Goal: Task Accomplishment & Management: Complete application form

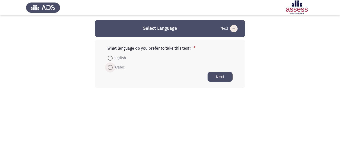
click at [117, 68] on span "Arabic" at bounding box center [119, 67] width 12 height 6
click at [113, 68] on input "Arabic" at bounding box center [110, 67] width 5 height 5
radio input "true"
click at [213, 78] on button "Next" at bounding box center [220, 77] width 25 height 10
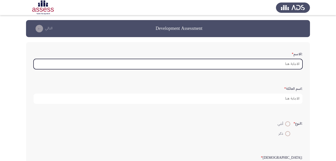
click at [280, 64] on input ":الاسم *" at bounding box center [168, 64] width 269 height 10
type input "c"
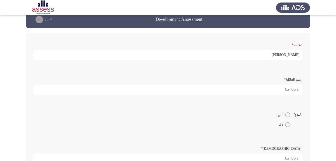
scroll to position [11, 0]
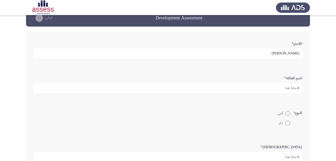
type input "[PERSON_NAME]"
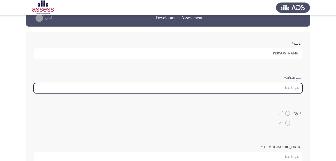
click at [291, 88] on input ":اسم العائلة *" at bounding box center [168, 88] width 269 height 10
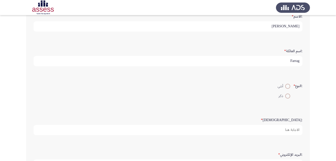
scroll to position [38, 0]
type input "Farrag"
click at [288, 84] on span at bounding box center [287, 85] width 5 height 5
click at [288, 84] on input "أنثي" at bounding box center [287, 85] width 5 height 5
radio input "true"
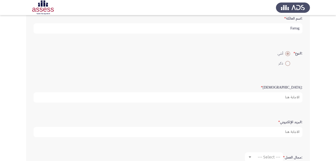
scroll to position [71, 0]
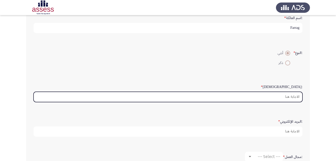
click at [271, 96] on input ":السن *" at bounding box center [168, 97] width 269 height 10
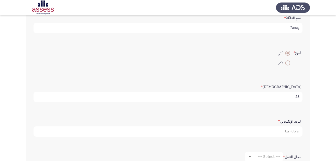
scroll to position [1, 0]
type input "28"
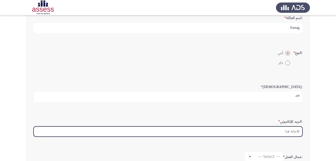
scroll to position [0, 0]
click at [271, 132] on input ":البريد الإلكتروني *" at bounding box center [168, 131] width 269 height 10
type input "[EMAIL_ADDRESS][DOMAIN_NAME]"
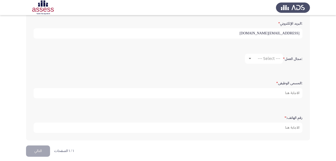
scroll to position [173, 0]
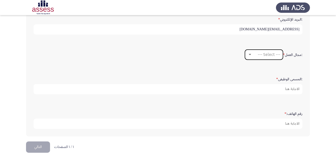
click at [268, 55] on span "--- Select ---" at bounding box center [269, 54] width 23 height 5
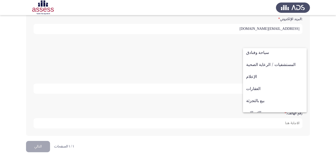
scroll to position [164, 0]
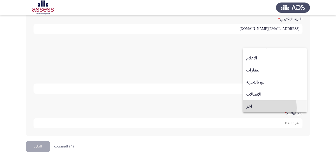
click at [261, 108] on span "آخر" at bounding box center [274, 106] width 57 height 12
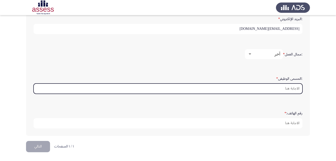
click at [288, 88] on input ":المسمى الوظيفى *" at bounding box center [168, 88] width 269 height 10
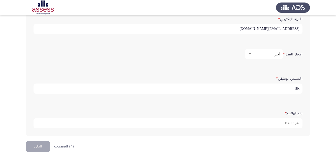
type input "H"
type input "Talent Acquisition Specialist"
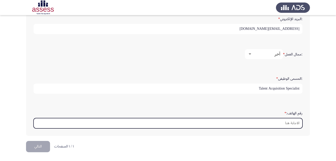
click at [298, 122] on input "رقم الهاتف: *" at bounding box center [168, 123] width 269 height 10
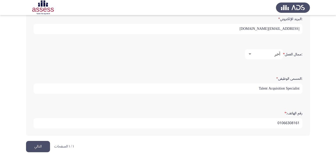
type input "01066308161"
click at [44, 143] on button "التالي" at bounding box center [38, 146] width 24 height 11
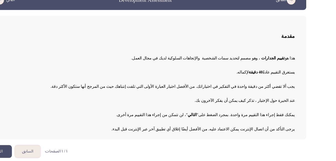
scroll to position [10, 0]
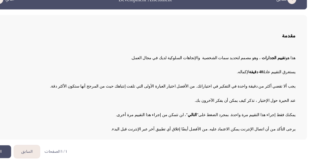
drag, startPoint x: 157, startPoint y: 105, endPoint x: 205, endPoint y: 99, distance: 48.9
click at [205, 99] on div "هذا هو تقييم الجدارات ، وهو مصمم لتحديد سمات الشخصية والإتجاهات السلوكية لديك ف…" at bounding box center [168, 99] width 264 height 75
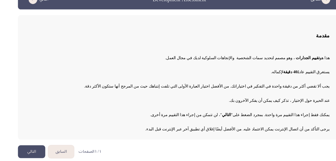
click at [41, 149] on button "التالي" at bounding box center [38, 152] width 24 height 11
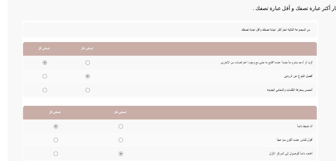
scroll to position [52, 0]
click at [103, 98] on img at bounding box center [136, 113] width 200 height 96
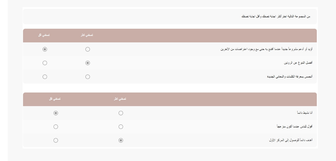
scroll to position [61, 0]
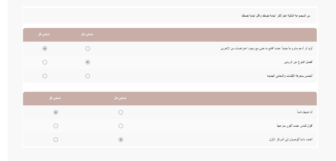
click at [80, 83] on img at bounding box center [136, 104] width 200 height 96
click at [80, 85] on img at bounding box center [136, 104] width 200 height 96
click at [81, 102] on img at bounding box center [136, 104] width 200 height 96
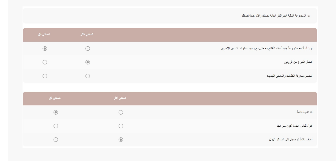
click at [79, 102] on img at bounding box center [136, 104] width 200 height 96
click at [78, 74] on img at bounding box center [136, 104] width 200 height 96
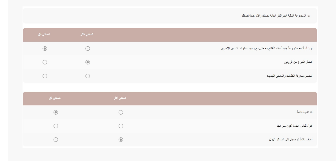
click at [79, 101] on img at bounding box center [136, 104] width 200 height 96
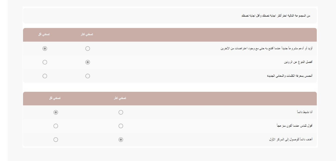
click at [79, 101] on img at bounding box center [136, 104] width 200 height 96
click at [144, 112] on img at bounding box center [136, 104] width 200 height 96
click at [103, 128] on img at bounding box center [136, 104] width 200 height 96
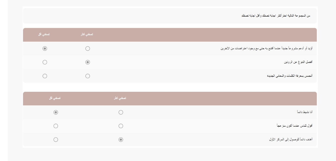
click at [226, 93] on img at bounding box center [136, 104] width 200 height 96
click at [221, 102] on img at bounding box center [136, 104] width 200 height 96
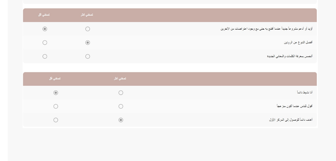
scroll to position [74, 0]
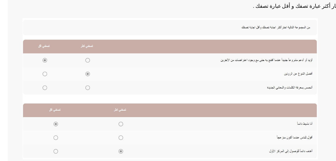
click at [51, 81] on img at bounding box center [136, 91] width 200 height 96
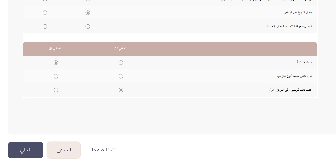
scroll to position [93, 0]
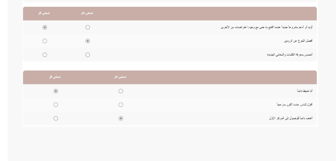
click at [101, 95] on img at bounding box center [136, 72] width 200 height 96
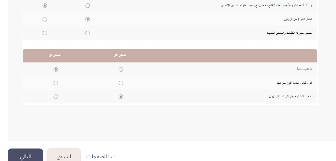
scroll to position [91, 0]
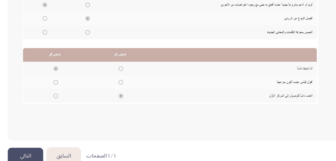
click at [103, 99] on img at bounding box center [136, 75] width 200 height 96
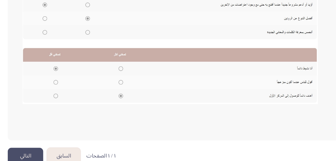
click at [103, 99] on img at bounding box center [136, 75] width 200 height 96
click at [104, 106] on img at bounding box center [136, 75] width 200 height 96
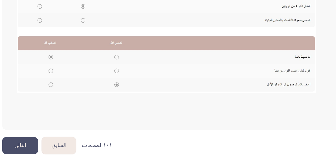
scroll to position [98, 0]
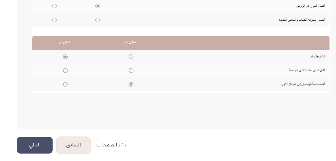
click at [39, 150] on button "التالي" at bounding box center [38, 149] width 24 height 11
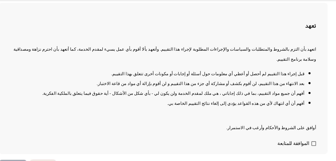
scroll to position [25, 0]
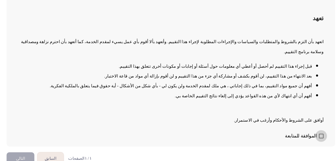
click at [296, 137] on span at bounding box center [298, 139] width 4 height 4
click at [298, 141] on input "الموافقة للمتابعة" at bounding box center [298, 141] width 0 height 0
checkbox input "true"
click at [37, 153] on button "التالي" at bounding box center [38, 158] width 24 height 11
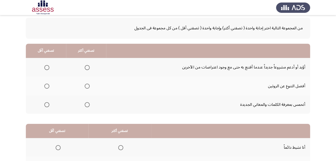
scroll to position [24, 0]
click at [87, 86] on span "Select an option" at bounding box center [87, 86] width 0 height 0
click at [87, 86] on input "Select an option" at bounding box center [87, 86] width 5 height 5
click at [47, 66] on span "Select an option" at bounding box center [47, 67] width 5 height 5
click at [47, 66] on input "Select an option" at bounding box center [47, 67] width 5 height 5
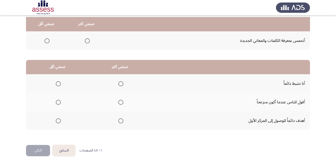
scroll to position [92, 0]
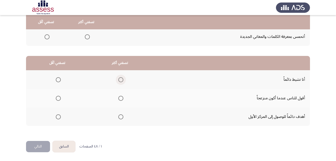
click at [120, 81] on span "Select an option" at bounding box center [120, 79] width 5 height 5
click at [120, 81] on input "Select an option" at bounding box center [120, 79] width 5 height 5
click at [120, 117] on span "Select an option" at bounding box center [120, 116] width 5 height 5
click at [120, 117] on input "Select an option" at bounding box center [120, 116] width 5 height 5
click at [121, 81] on span "Select an option" at bounding box center [120, 79] width 5 height 5
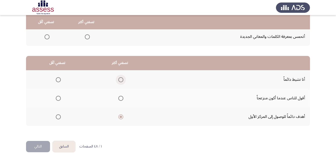
click at [121, 81] on input "Select an option" at bounding box center [120, 79] width 5 height 5
click at [58, 99] on span "Select an option" at bounding box center [58, 98] width 5 height 5
click at [58, 99] on input "Select an option" at bounding box center [58, 98] width 5 height 5
click at [38, 149] on button "التالي" at bounding box center [38, 146] width 24 height 11
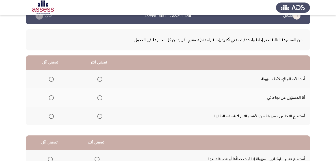
scroll to position [13, 0]
click at [98, 98] on span "Select an option" at bounding box center [99, 97] width 5 height 5
click at [98, 98] on input "Select an option" at bounding box center [99, 97] width 5 height 5
click at [51, 115] on span "Select an option" at bounding box center [51, 115] width 5 height 5
click at [51, 115] on input "Select an option" at bounding box center [51, 115] width 5 height 5
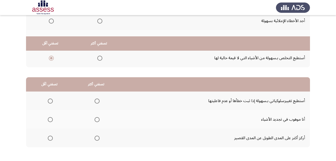
scroll to position [92, 0]
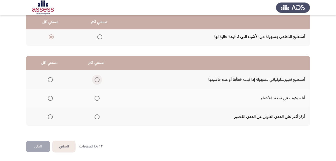
click at [97, 80] on span "Select an option" at bounding box center [97, 79] width 5 height 5
click at [97, 80] on input "Select an option" at bounding box center [97, 79] width 5 height 5
click at [50, 100] on span "Select an option" at bounding box center [50, 98] width 5 height 5
click at [50, 100] on input "Select an option" at bounding box center [50, 98] width 5 height 5
click at [38, 147] on button "التالي" at bounding box center [38, 146] width 24 height 11
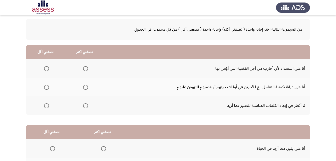
scroll to position [24, 0]
click at [82, 86] on label "Select an option" at bounding box center [84, 86] width 7 height 5
click at [83, 86] on input "Select an option" at bounding box center [85, 86] width 5 height 5
click at [46, 104] on span "Select an option" at bounding box center [46, 105] width 5 height 5
click at [46, 104] on input "Select an option" at bounding box center [46, 105] width 5 height 5
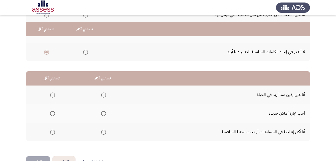
scroll to position [85, 0]
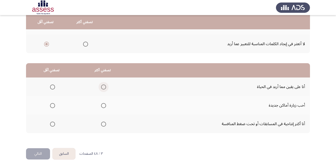
click at [101, 87] on span "Select an option" at bounding box center [103, 86] width 5 height 5
click at [101, 87] on input "Select an option" at bounding box center [103, 86] width 5 height 5
click at [53, 124] on span "Select an option" at bounding box center [52, 123] width 5 height 5
click at [53, 124] on input "Select an option" at bounding box center [52, 123] width 5 height 5
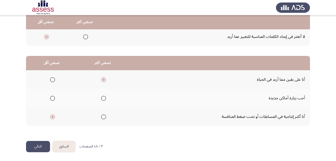
click at [36, 146] on button "التالي" at bounding box center [38, 146] width 24 height 11
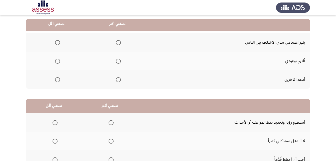
scroll to position [52, 0]
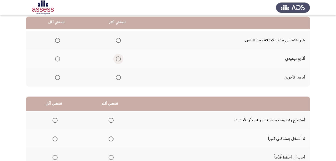
click at [118, 57] on span "Select an option" at bounding box center [118, 58] width 5 height 5
click at [118, 57] on input "Select an option" at bounding box center [118, 58] width 5 height 5
click at [58, 77] on span "Select an option" at bounding box center [57, 77] width 5 height 5
click at [58, 77] on input "Select an option" at bounding box center [57, 77] width 5 height 5
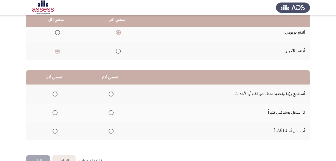
scroll to position [92, 0]
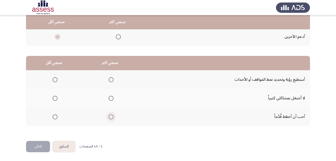
click at [109, 117] on span "Select an option" at bounding box center [111, 116] width 5 height 5
click at [109, 117] on input "Select an option" at bounding box center [111, 116] width 5 height 5
click at [54, 79] on span "Select an option" at bounding box center [55, 79] width 5 height 5
click at [54, 79] on input "Select an option" at bounding box center [55, 79] width 5 height 5
click at [42, 146] on button "التالي" at bounding box center [38, 146] width 24 height 11
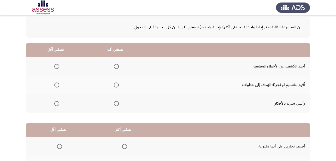
scroll to position [26, 0]
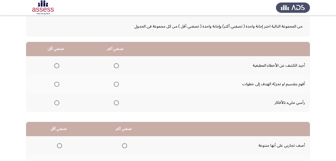
click at [114, 85] on span "Select an option" at bounding box center [116, 84] width 5 height 5
click at [114, 85] on input "Select an option" at bounding box center [116, 84] width 5 height 5
click at [56, 67] on span "Select an option" at bounding box center [56, 65] width 5 height 5
click at [56, 67] on input "Select an option" at bounding box center [56, 65] width 5 height 5
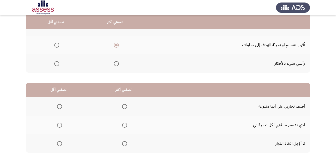
scroll to position [92, 0]
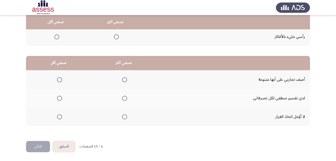
click at [126, 80] on span "Select an option" at bounding box center [124, 79] width 5 height 5
click at [126, 80] on input "Select an option" at bounding box center [124, 79] width 5 height 5
click at [124, 98] on span "Select an option" at bounding box center [124, 98] width 5 height 5
click at [124, 98] on input "Select an option" at bounding box center [124, 98] width 5 height 5
click at [59, 80] on span "Select an option" at bounding box center [59, 79] width 5 height 5
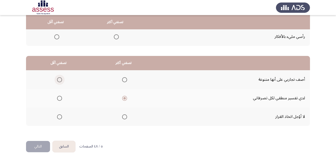
click at [59, 80] on input "Select an option" at bounding box center [59, 79] width 5 height 5
click at [42, 144] on button "التالي" at bounding box center [38, 146] width 24 height 11
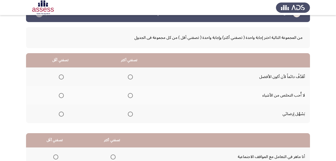
scroll to position [15, 0]
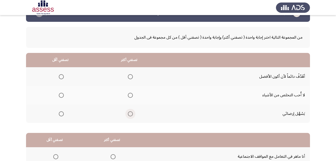
click at [129, 113] on span "Select an option" at bounding box center [130, 113] width 5 height 5
click at [129, 113] on input "Select an option" at bounding box center [130, 113] width 5 height 5
click at [63, 96] on span "Select an option" at bounding box center [61, 95] width 5 height 5
click at [63, 96] on input "Select an option" at bounding box center [61, 95] width 5 height 5
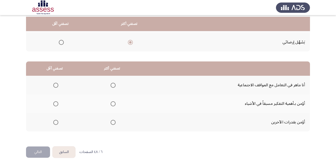
scroll to position [89, 0]
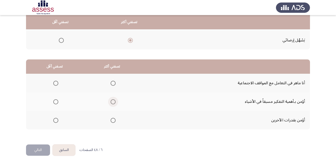
click at [111, 101] on span "Select an option" at bounding box center [113, 101] width 5 height 5
click at [111, 101] on input "Select an option" at bounding box center [113, 101] width 5 height 5
click at [54, 119] on span "Select an option" at bounding box center [55, 120] width 5 height 5
click at [54, 119] on input "Select an option" at bounding box center [55, 120] width 5 height 5
click at [38, 151] on button "التالي" at bounding box center [38, 149] width 24 height 11
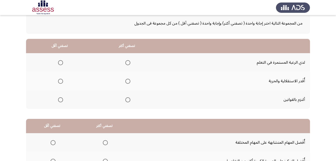
scroll to position [30, 0]
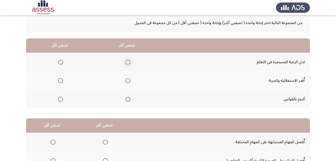
click at [128, 62] on span "Select an option" at bounding box center [127, 62] width 5 height 5
click at [128, 62] on input "Select an option" at bounding box center [127, 62] width 5 height 5
click at [61, 78] on span "Select an option" at bounding box center [60, 80] width 5 height 5
click at [61, 78] on input "Select an option" at bounding box center [60, 80] width 5 height 5
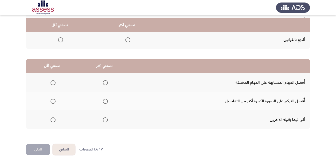
scroll to position [92, 0]
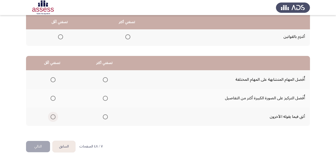
click at [52, 117] on span "Select an option" at bounding box center [53, 116] width 5 height 5
click at [52, 117] on input "Select an option" at bounding box center [53, 116] width 5 height 5
click at [162, 81] on td "أُفَضل المهام المتشابهة على المهام المختلفة" at bounding box center [221, 79] width 180 height 19
click at [107, 80] on span "Select an option" at bounding box center [105, 79] width 5 height 5
click at [107, 80] on input "Select an option" at bounding box center [105, 79] width 5 height 5
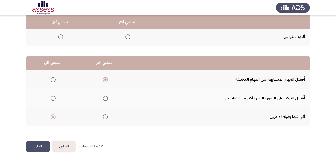
click at [38, 148] on button "التالي" at bounding box center [38, 146] width 24 height 11
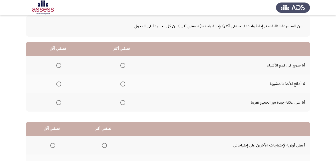
scroll to position [28, 0]
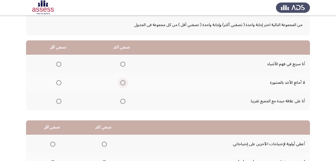
click at [122, 82] on span "Select an option" at bounding box center [122, 82] width 5 height 5
click at [122, 82] on input "Select an option" at bounding box center [122, 82] width 5 height 5
click at [55, 63] on label "Select an option" at bounding box center [57, 64] width 7 height 5
click at [56, 63] on input "Select an option" at bounding box center [58, 64] width 5 height 5
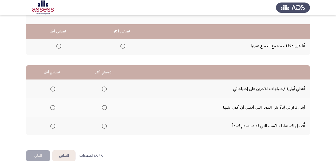
scroll to position [92, 0]
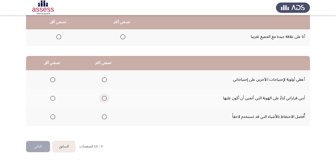
click at [104, 100] on span "Select an option" at bounding box center [104, 98] width 5 height 5
click at [104, 100] on input "Select an option" at bounding box center [104, 98] width 5 height 5
click at [52, 81] on span "Select an option" at bounding box center [52, 79] width 5 height 5
click at [52, 81] on input "Select an option" at bounding box center [52, 79] width 5 height 5
click at [43, 147] on button "التالي" at bounding box center [38, 146] width 24 height 11
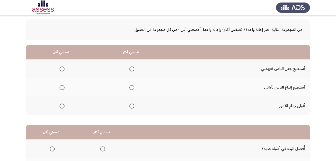
scroll to position [24, 0]
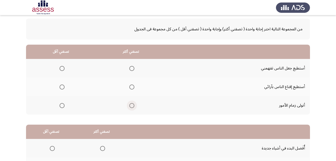
click at [131, 103] on span "Select an option" at bounding box center [131, 105] width 5 height 5
click at [131, 103] on input "Select an option" at bounding box center [131, 105] width 5 height 5
click at [63, 68] on span "Select an option" at bounding box center [62, 68] width 5 height 5
click at [63, 68] on input "Select an option" at bounding box center [62, 68] width 5 height 5
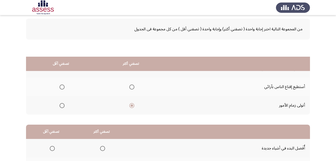
scroll to position [92, 0]
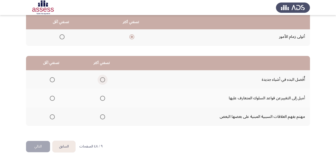
click at [103, 81] on span "Select an option" at bounding box center [102, 79] width 5 height 5
click at [103, 81] on input "Select an option" at bounding box center [102, 79] width 5 height 5
click at [53, 96] on span "Select an option" at bounding box center [52, 98] width 5 height 5
click at [53, 96] on input "Select an option" at bounding box center [52, 98] width 5 height 5
click at [39, 149] on button "التالي" at bounding box center [38, 146] width 24 height 11
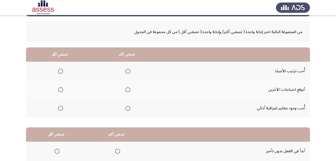
scroll to position [21, 0]
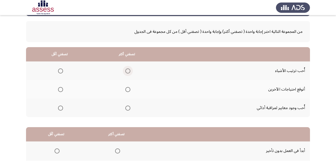
click at [126, 70] on span "Select an option" at bounding box center [127, 70] width 5 height 5
click at [126, 70] on input "Select an option" at bounding box center [127, 70] width 5 height 5
click at [58, 88] on span "Select an option" at bounding box center [60, 89] width 5 height 5
click at [58, 88] on input "Select an option" at bounding box center [60, 89] width 5 height 5
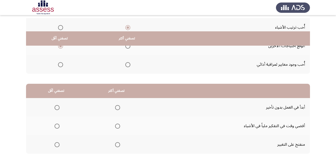
scroll to position [87, 0]
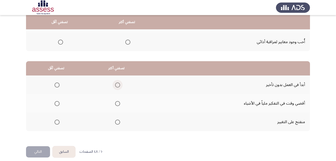
click at [117, 84] on span "Select an option" at bounding box center [117, 84] width 5 height 5
click at [117, 84] on input "Select an option" at bounding box center [117, 84] width 5 height 5
click at [116, 122] on span "Select an option" at bounding box center [117, 121] width 5 height 5
click at [116, 122] on input "Select an option" at bounding box center [117, 121] width 5 height 5
click at [56, 105] on span "Select an option" at bounding box center [57, 103] width 5 height 5
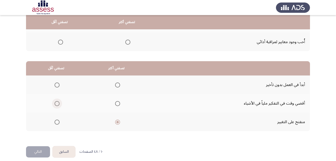
click at [56, 105] on input "Select an option" at bounding box center [57, 103] width 5 height 5
click at [41, 152] on button "التالي" at bounding box center [38, 151] width 24 height 11
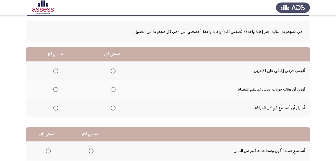
scroll to position [21, 0]
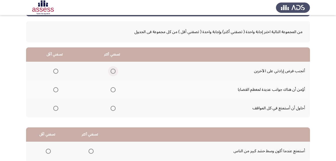
click at [113, 73] on span "Select an option" at bounding box center [113, 71] width 5 height 5
click at [113, 73] on input "Select an option" at bounding box center [113, 71] width 5 height 5
click at [111, 90] on span "Select an option" at bounding box center [113, 89] width 5 height 5
click at [111, 90] on input "Select an option" at bounding box center [113, 89] width 5 height 5
click at [54, 107] on span "Select an option" at bounding box center [55, 108] width 5 height 5
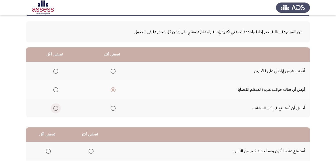
click at [54, 107] on input "Select an option" at bounding box center [55, 108] width 5 height 5
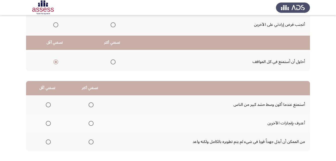
scroll to position [92, 0]
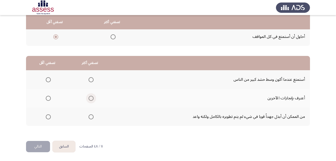
click at [91, 99] on span "Select an option" at bounding box center [91, 98] width 5 height 5
click at [91, 99] on input "Select an option" at bounding box center [91, 98] width 5 height 5
click at [47, 79] on span "Select an option" at bounding box center [48, 79] width 5 height 5
click at [47, 79] on input "Select an option" at bounding box center [48, 79] width 5 height 5
click at [39, 146] on button "التالي" at bounding box center [38, 146] width 24 height 11
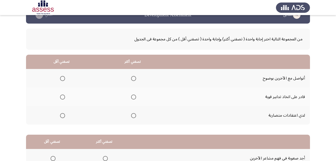
scroll to position [12, 0]
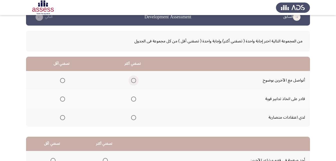
click at [133, 80] on span "Select an option" at bounding box center [133, 80] width 5 height 5
click at [133, 80] on input "Select an option" at bounding box center [133, 80] width 5 height 5
click at [63, 118] on span "Select an option" at bounding box center [62, 117] width 5 height 5
click at [63, 118] on input "Select an option" at bounding box center [62, 117] width 5 height 5
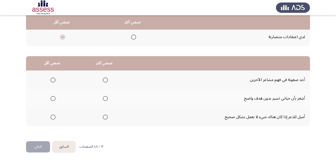
scroll to position [92, 0]
click at [105, 79] on span "Select an option" at bounding box center [105, 79] width 5 height 5
click at [105, 79] on input "Select an option" at bounding box center [105, 79] width 5 height 5
drag, startPoint x: 55, startPoint y: 113, endPoint x: 51, endPoint y: 118, distance: 7.1
click at [51, 118] on th at bounding box center [52, 116] width 52 height 19
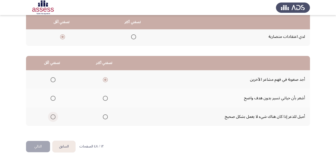
click at [51, 118] on span "Select an option" at bounding box center [53, 116] width 5 height 5
click at [51, 118] on input "Select an option" at bounding box center [53, 116] width 5 height 5
click at [39, 145] on button "التالي" at bounding box center [38, 146] width 24 height 11
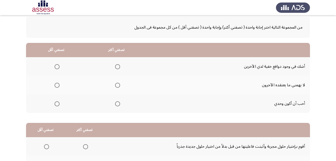
scroll to position [24, 0]
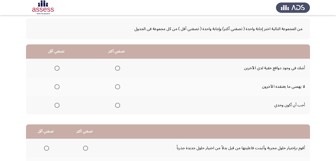
click at [116, 87] on span "Select an option" at bounding box center [117, 86] width 5 height 5
click at [116, 87] on input "Select an option" at bounding box center [117, 86] width 5 height 5
click at [58, 105] on span "Select an option" at bounding box center [57, 105] width 5 height 5
click at [58, 105] on input "Select an option" at bounding box center [57, 105] width 5 height 5
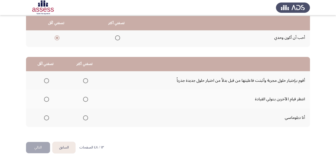
scroll to position [92, 0]
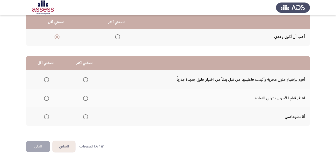
click at [81, 114] on mat-radio-button "Select an option" at bounding box center [84, 116] width 7 height 5
click at [86, 116] on span "Select an option" at bounding box center [85, 116] width 5 height 5
click at [86, 116] on input "Select an option" at bounding box center [85, 116] width 5 height 5
click at [47, 80] on span "Select an option" at bounding box center [46, 79] width 5 height 5
click at [47, 80] on input "Select an option" at bounding box center [46, 79] width 5 height 5
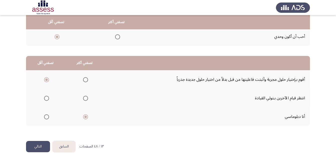
click at [41, 146] on button "التالي" at bounding box center [38, 146] width 24 height 11
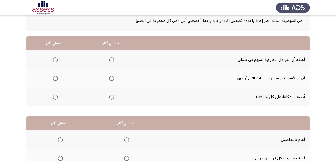
scroll to position [33, 0]
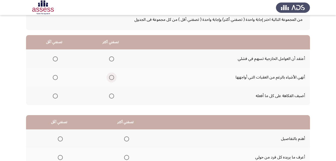
click at [111, 75] on span "Select an option" at bounding box center [111, 77] width 5 height 5
click at [111, 75] on input "Select an option" at bounding box center [111, 77] width 5 height 5
click at [57, 99] on mat-radio-group "Select an option" at bounding box center [54, 95] width 7 height 9
click at [56, 58] on span "Select an option" at bounding box center [55, 58] width 5 height 5
click at [56, 58] on input "Select an option" at bounding box center [55, 58] width 5 height 5
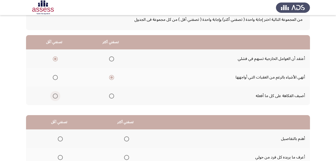
click at [55, 96] on span "Select an option" at bounding box center [55, 95] width 5 height 5
click at [55, 96] on input "Select an option" at bounding box center [55, 95] width 5 height 5
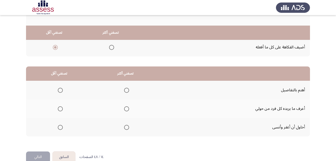
scroll to position [92, 0]
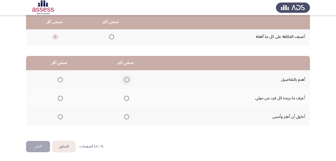
click at [127, 80] on span "Select an option" at bounding box center [126, 79] width 5 height 5
click at [127, 80] on input "Select an option" at bounding box center [126, 79] width 5 height 5
click at [59, 98] on span "Select an option" at bounding box center [60, 98] width 5 height 5
click at [59, 98] on input "Select an option" at bounding box center [60, 98] width 5 height 5
click at [37, 149] on button "التالي" at bounding box center [38, 146] width 24 height 11
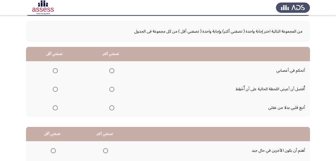
scroll to position [22, 0]
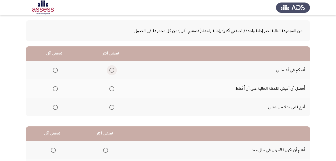
click at [110, 69] on span "Select an option" at bounding box center [111, 70] width 5 height 5
click at [110, 69] on input "Select an option" at bounding box center [111, 70] width 5 height 5
click at [57, 90] on span "Select an option" at bounding box center [55, 88] width 5 height 5
click at [57, 90] on input "Select an option" at bounding box center [55, 88] width 5 height 5
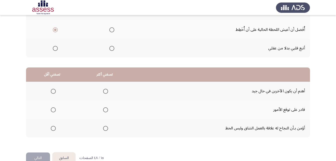
scroll to position [92, 0]
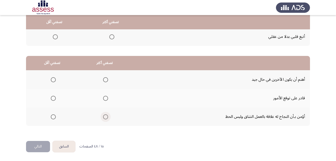
click at [105, 116] on span "Select an option" at bounding box center [105, 116] width 5 height 5
click at [105, 116] on input "Select an option" at bounding box center [105, 116] width 5 height 5
click at [54, 98] on span "Select an option" at bounding box center [53, 98] width 5 height 5
click at [54, 98] on input "Select an option" at bounding box center [53, 98] width 5 height 5
click at [44, 147] on button "التالي" at bounding box center [38, 146] width 24 height 11
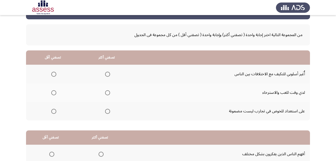
scroll to position [18, 0]
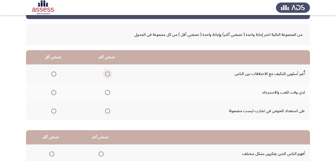
click at [105, 74] on span "Select an option" at bounding box center [107, 73] width 5 height 5
click at [105, 74] on input "Select an option" at bounding box center [107, 73] width 5 height 5
click at [54, 94] on span "Select an option" at bounding box center [53, 92] width 5 height 5
click at [54, 94] on input "Select an option" at bounding box center [53, 92] width 5 height 5
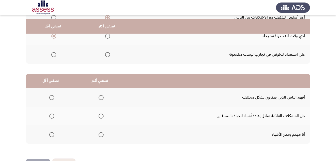
scroll to position [79, 0]
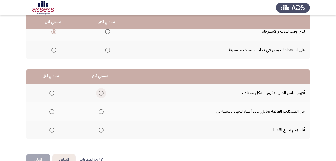
click at [101, 91] on span "Select an option" at bounding box center [101, 92] width 5 height 5
click at [101, 91] on input "Select an option" at bounding box center [101, 92] width 5 height 5
click at [52, 127] on span "Select an option" at bounding box center [51, 129] width 5 height 5
click at [52, 127] on input "Select an option" at bounding box center [51, 129] width 5 height 5
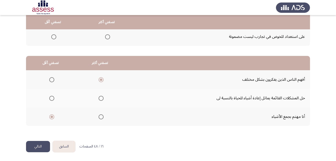
click at [39, 146] on button "التالي" at bounding box center [38, 146] width 24 height 11
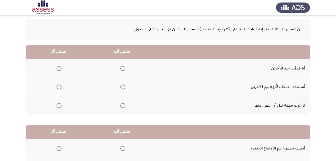
scroll to position [23, 0]
click at [123, 69] on span "Select an option" at bounding box center [122, 68] width 5 height 5
click at [123, 69] on input "Select an option" at bounding box center [122, 68] width 5 height 5
click at [59, 83] on mat-radio-group "Select an option" at bounding box center [58, 87] width 7 height 9
click at [59, 86] on span "Select an option" at bounding box center [59, 87] width 5 height 5
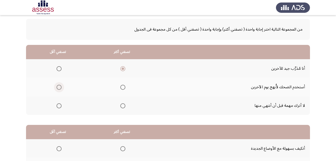
click at [59, 86] on input "Select an option" at bounding box center [59, 87] width 5 height 5
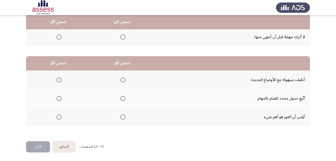
scroll to position [92, 0]
click at [123, 98] on span "Select an option" at bounding box center [122, 98] width 5 height 5
click at [123, 98] on input "Select an option" at bounding box center [122, 98] width 5 height 5
click at [57, 80] on span "Select an option" at bounding box center [59, 79] width 5 height 5
click at [57, 80] on input "Select an option" at bounding box center [59, 79] width 5 height 5
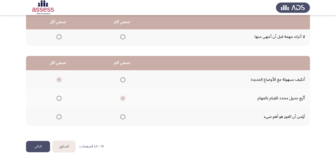
click at [44, 146] on button "التالي" at bounding box center [38, 146] width 24 height 11
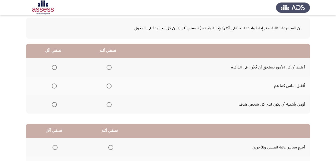
scroll to position [25, 0]
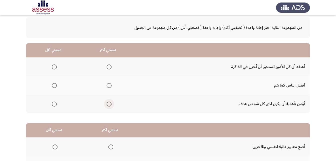
click at [111, 105] on span "Select an option" at bounding box center [109, 103] width 5 height 5
click at [111, 105] on input "Select an option" at bounding box center [109, 103] width 5 height 5
click at [55, 84] on span "Select an option" at bounding box center [54, 85] width 5 height 5
click at [55, 84] on input "Select an option" at bounding box center [54, 85] width 5 height 5
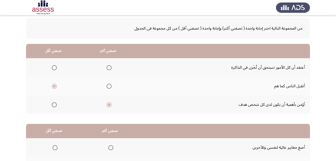
scroll to position [25, 0]
click at [110, 85] on span "Select an option" at bounding box center [109, 85] width 5 height 5
click at [110, 85] on input "Select an option" at bounding box center [109, 85] width 5 height 5
click at [56, 103] on span "Select an option" at bounding box center [54, 104] width 5 height 5
click at [56, 103] on input "Select an option" at bounding box center [54, 104] width 5 height 5
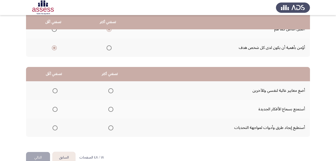
scroll to position [92, 0]
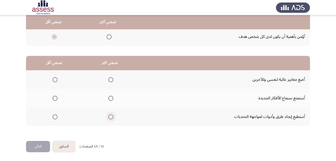
click at [109, 117] on span "Select an option" at bounding box center [110, 116] width 5 height 5
click at [109, 117] on input "Select an option" at bounding box center [110, 116] width 5 height 5
click at [54, 79] on span "Select an option" at bounding box center [55, 79] width 5 height 5
click at [54, 79] on input "Select an option" at bounding box center [55, 79] width 5 height 5
click at [40, 144] on button "التالي" at bounding box center [38, 146] width 24 height 11
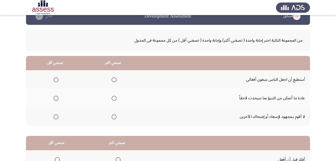
scroll to position [15, 0]
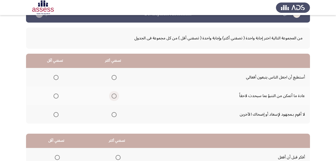
click at [112, 98] on span "Select an option" at bounding box center [114, 95] width 5 height 5
click at [112, 98] on input "Select an option" at bounding box center [114, 95] width 5 height 5
click at [56, 116] on span "Select an option" at bounding box center [56, 114] width 5 height 5
click at [56, 116] on input "Select an option" at bounding box center [56, 114] width 5 height 5
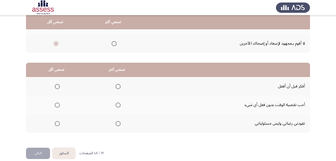
scroll to position [92, 0]
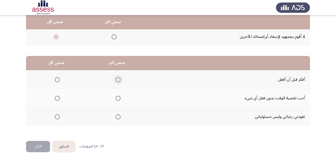
click at [116, 80] on span "Select an option" at bounding box center [118, 79] width 5 height 5
click at [116, 80] on input "Select an option" at bounding box center [118, 79] width 5 height 5
click at [58, 119] on span "Select an option" at bounding box center [57, 116] width 5 height 5
click at [58, 119] on input "Select an option" at bounding box center [57, 116] width 5 height 5
click at [42, 146] on button "التالي" at bounding box center [38, 146] width 24 height 11
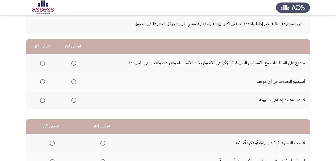
scroll to position [31, 0]
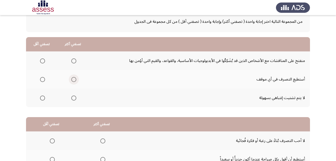
click at [72, 78] on span "Select an option" at bounding box center [73, 79] width 5 height 5
click at [72, 78] on input "Select an option" at bounding box center [73, 79] width 5 height 5
click at [42, 99] on span "Select an option" at bounding box center [42, 97] width 5 height 5
click at [42, 99] on input "Select an option" at bounding box center [42, 97] width 5 height 5
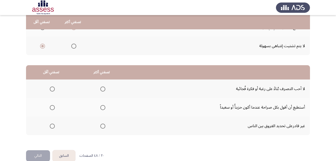
scroll to position [92, 0]
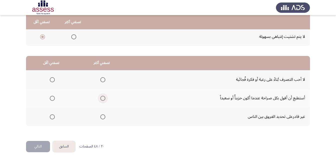
click at [102, 97] on span "Select an option" at bounding box center [102, 98] width 5 height 5
click at [102, 97] on input "Select an option" at bounding box center [102, 98] width 5 height 5
click at [54, 119] on mat-radio-group "Select an option" at bounding box center [51, 116] width 7 height 9
click at [54, 118] on span "Select an option" at bounding box center [52, 116] width 5 height 5
click at [54, 118] on input "Select an option" at bounding box center [52, 116] width 5 height 5
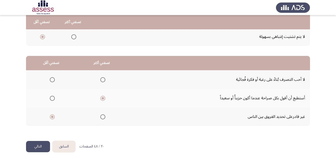
click at [46, 145] on button "التالي" at bounding box center [38, 146] width 24 height 11
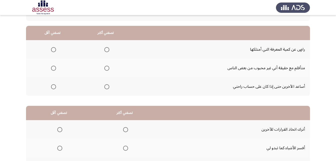
scroll to position [43, 0]
click at [108, 85] on span "Select an option" at bounding box center [106, 86] width 5 height 5
click at [108, 85] on input "Select an option" at bounding box center [106, 86] width 5 height 5
click at [53, 50] on span "Select an option" at bounding box center [53, 49] width 5 height 5
click at [53, 50] on input "Select an option" at bounding box center [53, 49] width 5 height 5
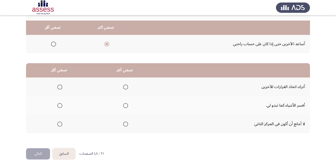
scroll to position [91, 0]
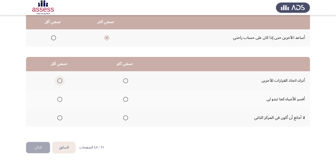
click at [62, 80] on span "Select an option" at bounding box center [59, 80] width 5 height 5
click at [62, 80] on input "Select an option" at bounding box center [59, 80] width 5 height 5
click at [125, 99] on span "Select an option" at bounding box center [125, 99] width 5 height 5
click at [125, 99] on input "Select an option" at bounding box center [125, 99] width 5 height 5
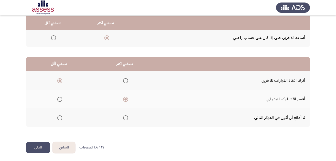
scroll to position [92, 0]
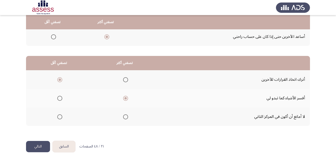
click at [41, 149] on button "التالي" at bounding box center [38, 146] width 24 height 11
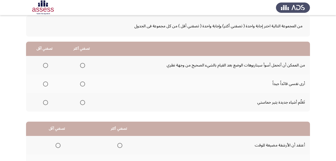
scroll to position [27, 0]
click at [82, 101] on span "Select an option" at bounding box center [82, 102] width 5 height 5
click at [82, 101] on input "Select an option" at bounding box center [82, 102] width 5 height 5
click at [81, 84] on span "Select an option" at bounding box center [82, 83] width 5 height 5
click at [81, 84] on input "Select an option" at bounding box center [82, 83] width 5 height 5
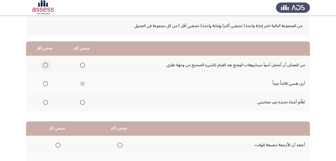
click at [46, 65] on span "Select an option" at bounding box center [45, 65] width 5 height 5
click at [46, 65] on input "Select an option" at bounding box center [45, 65] width 5 height 5
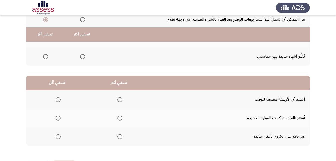
scroll to position [92, 0]
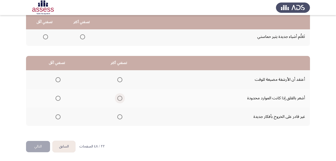
click at [118, 99] on span "Select an option" at bounding box center [119, 98] width 5 height 5
click at [118, 99] on input "Select an option" at bounding box center [119, 98] width 5 height 5
click at [57, 114] on mat-radio-button "Select an option" at bounding box center [57, 116] width 7 height 5
click at [57, 117] on span "Select an option" at bounding box center [58, 116] width 5 height 5
click at [57, 117] on input "Select an option" at bounding box center [58, 116] width 5 height 5
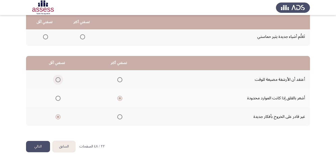
click at [58, 80] on span "Select an option" at bounding box center [58, 79] width 5 height 5
click at [58, 80] on input "Select an option" at bounding box center [58, 79] width 5 height 5
click at [39, 146] on button "التالي" at bounding box center [38, 146] width 24 height 11
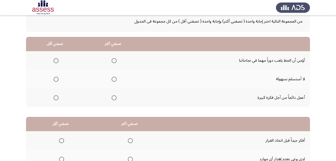
scroll to position [32, 0]
click at [114, 77] on span "Select an option" at bounding box center [114, 78] width 5 height 5
click at [114, 77] on input "Select an option" at bounding box center [114, 78] width 5 height 5
click at [57, 60] on span "Select an option" at bounding box center [56, 60] width 5 height 5
click at [57, 60] on input "Select an option" at bounding box center [56, 60] width 5 height 5
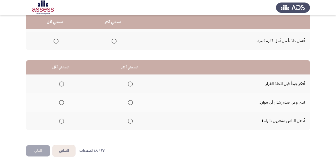
scroll to position [89, 0]
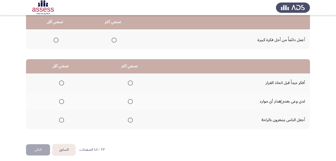
drag, startPoint x: 127, startPoint y: 80, endPoint x: 145, endPoint y: 88, distance: 19.4
click at [145, 88] on th at bounding box center [129, 82] width 69 height 19
click at [130, 118] on span "Select an option" at bounding box center [130, 119] width 5 height 5
click at [130, 118] on input "Select an option" at bounding box center [130, 119] width 5 height 5
click at [63, 82] on span "Select an option" at bounding box center [61, 82] width 5 height 5
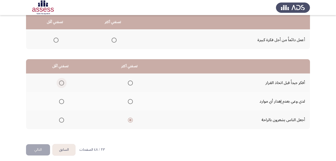
click at [63, 82] on input "Select an option" at bounding box center [61, 82] width 5 height 5
click at [39, 146] on button "التالي" at bounding box center [38, 149] width 24 height 11
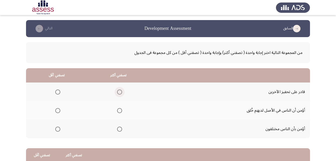
click at [118, 90] on span "Select an option" at bounding box center [119, 91] width 5 height 5
click at [118, 90] on input "Select an option" at bounding box center [119, 91] width 5 height 5
click at [61, 110] on th at bounding box center [57, 110] width 62 height 19
click at [59, 111] on span "Select an option" at bounding box center [57, 110] width 5 height 5
click at [59, 111] on input "Select an option" at bounding box center [57, 110] width 5 height 5
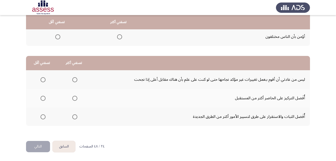
scroll to position [92, 0]
click at [75, 96] on span "Select an option" at bounding box center [74, 98] width 5 height 5
click at [75, 96] on input "Select an option" at bounding box center [74, 98] width 5 height 5
click at [75, 78] on span "Select an option" at bounding box center [74, 79] width 5 height 5
click at [75, 78] on input "Select an option" at bounding box center [74, 79] width 5 height 5
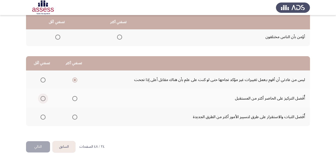
click at [42, 99] on span "Select an option" at bounding box center [43, 98] width 5 height 5
click at [42, 99] on input "Select an option" at bounding box center [43, 98] width 5 height 5
click at [41, 144] on button "التالي" at bounding box center [38, 146] width 24 height 11
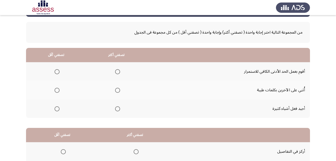
scroll to position [21, 0]
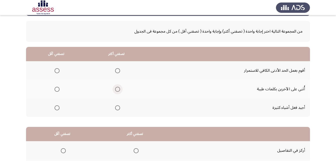
click at [117, 87] on span "Select an option" at bounding box center [117, 89] width 5 height 5
click at [117, 87] on input "Select an option" at bounding box center [117, 89] width 5 height 5
click at [57, 71] on span "Select an option" at bounding box center [57, 71] width 0 height 0
click at [57, 71] on input "Select an option" at bounding box center [57, 70] width 5 height 5
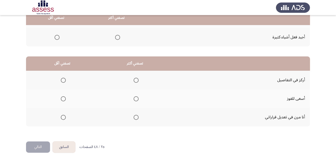
scroll to position [92, 0]
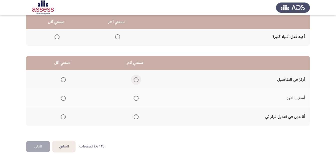
click at [136, 77] on span "Select an option" at bounding box center [136, 79] width 5 height 5
click at [136, 77] on input "Select an option" at bounding box center [136, 79] width 5 height 5
click at [65, 119] on span "Select an option" at bounding box center [63, 116] width 5 height 5
click at [65, 119] on input "Select an option" at bounding box center [63, 116] width 5 height 5
click at [42, 143] on button "التالي" at bounding box center [38, 146] width 24 height 11
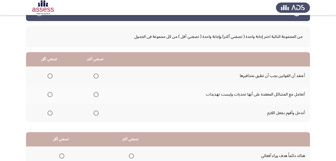
scroll to position [16, 0]
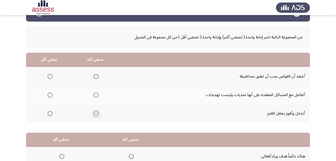
click at [96, 113] on span "Select an option" at bounding box center [96, 113] width 5 height 5
click at [96, 113] on input "Select an option" at bounding box center [96, 113] width 5 height 5
click at [50, 75] on span "Select an option" at bounding box center [50, 76] width 5 height 5
click at [50, 75] on input "Select an option" at bounding box center [50, 76] width 5 height 5
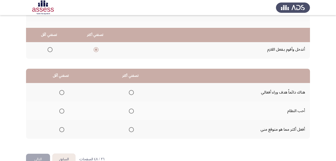
scroll to position [92, 0]
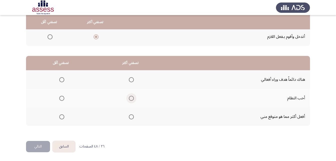
click at [130, 96] on span "Select an option" at bounding box center [131, 98] width 5 height 5
click at [130, 96] on input "Select an option" at bounding box center [131, 98] width 5 height 5
click at [61, 81] on span "Select an option" at bounding box center [61, 79] width 5 height 5
click at [61, 81] on input "Select an option" at bounding box center [61, 79] width 5 height 5
click at [40, 144] on button "التالي" at bounding box center [38, 146] width 24 height 11
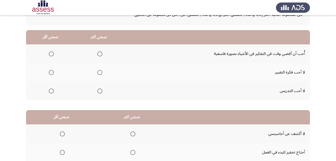
scroll to position [38, 0]
click at [51, 91] on span "Select an option" at bounding box center [51, 90] width 5 height 5
click at [51, 91] on input "Select an option" at bounding box center [51, 90] width 5 height 5
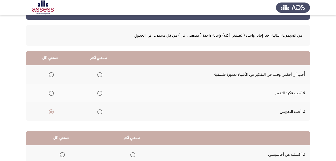
scroll to position [15, 0]
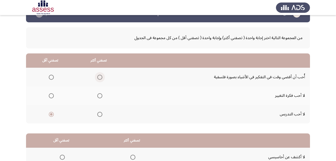
click at [99, 76] on span "Select an option" at bounding box center [99, 77] width 5 height 5
click at [99, 76] on input "Select an option" at bounding box center [99, 77] width 5 height 5
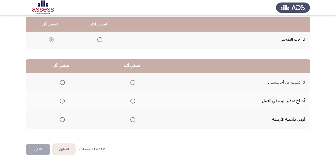
scroll to position [92, 0]
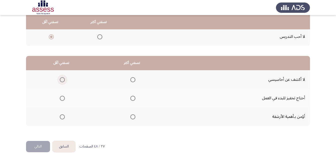
click at [63, 79] on span "Select an option" at bounding box center [62, 79] width 5 height 5
click at [63, 79] on input "Select an option" at bounding box center [62, 79] width 5 height 5
click at [131, 116] on span "Select an option" at bounding box center [132, 116] width 5 height 5
click at [131, 116] on input "Select an option" at bounding box center [132, 116] width 5 height 5
click at [39, 148] on button "التالي" at bounding box center [38, 146] width 24 height 11
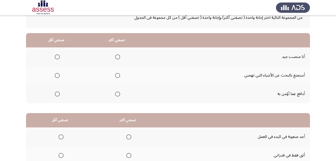
scroll to position [35, 0]
click at [118, 57] on span "Select an option" at bounding box center [117, 56] width 5 height 5
click at [118, 57] on input "Select an option" at bounding box center [117, 56] width 5 height 5
click at [56, 76] on span "Select an option" at bounding box center [57, 75] width 5 height 5
click at [56, 76] on input "Select an option" at bounding box center [57, 75] width 5 height 5
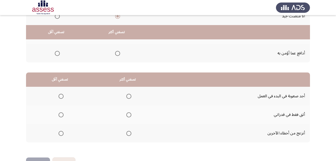
scroll to position [92, 0]
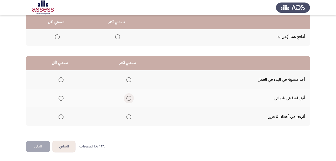
click at [129, 96] on span "Select an option" at bounding box center [128, 98] width 5 height 5
click at [129, 96] on input "Select an option" at bounding box center [128, 98] width 5 height 5
click at [61, 81] on span "Select an option" at bounding box center [61, 79] width 5 height 5
click at [61, 81] on input "Select an option" at bounding box center [61, 79] width 5 height 5
click at [40, 143] on button "التالي" at bounding box center [38, 146] width 24 height 11
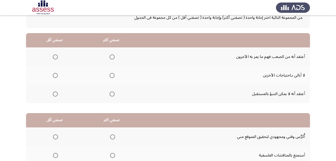
scroll to position [35, 0]
click at [55, 75] on span "Select an option" at bounding box center [55, 75] width 5 height 5
click at [55, 75] on input "Select an option" at bounding box center [55, 75] width 5 height 5
click at [111, 56] on span "Select an option" at bounding box center [112, 56] width 5 height 5
click at [111, 56] on input "Select an option" at bounding box center [112, 56] width 5 height 5
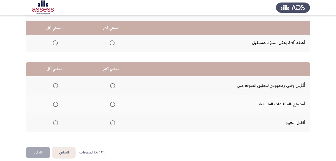
scroll to position [92, 0]
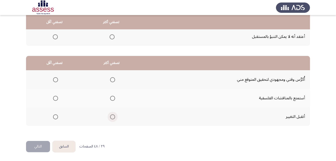
click at [112, 117] on span "Select an option" at bounding box center [112, 116] width 5 height 5
click at [112, 117] on input "Select an option" at bounding box center [112, 116] width 5 height 5
click at [55, 96] on span "Select an option" at bounding box center [55, 98] width 5 height 5
click at [55, 96] on input "Select an option" at bounding box center [55, 98] width 5 height 5
click at [112, 80] on span "Select an option" at bounding box center [112, 79] width 5 height 5
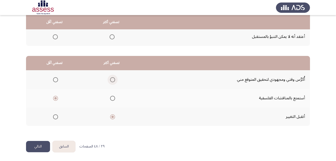
click at [112, 80] on input "Select an option" at bounding box center [112, 79] width 5 height 5
click at [112, 118] on span "Select an option" at bounding box center [112, 116] width 5 height 5
click at [112, 118] on input "Select an option" at bounding box center [112, 116] width 5 height 5
click at [38, 146] on button "التالي" at bounding box center [38, 146] width 24 height 11
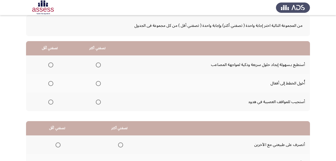
scroll to position [28, 0]
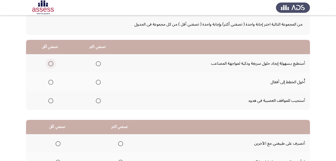
click at [50, 65] on span "Select an option" at bounding box center [50, 63] width 5 height 5
click at [50, 65] on input "Select an option" at bounding box center [50, 63] width 5 height 5
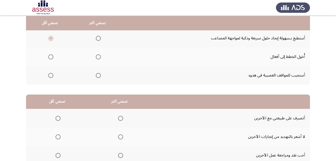
scroll to position [55, 0]
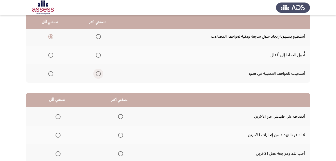
click at [98, 74] on span "Select an option" at bounding box center [98, 73] width 5 height 5
click at [98, 74] on input "Select an option" at bounding box center [98, 73] width 5 height 5
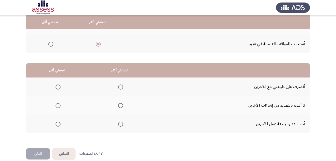
scroll to position [92, 0]
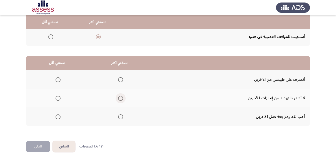
click at [121, 98] on span "Select an option" at bounding box center [120, 98] width 5 height 5
click at [121, 98] on input "Select an option" at bounding box center [120, 98] width 5 height 5
click at [58, 116] on span "Select an option" at bounding box center [58, 116] width 5 height 5
click at [58, 116] on input "Select an option" at bounding box center [58, 116] width 5 height 5
click at [43, 144] on button "التالي" at bounding box center [38, 146] width 24 height 11
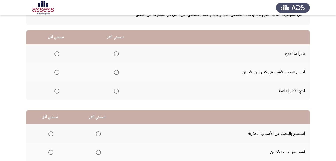
scroll to position [38, 0]
click at [115, 53] on span "Select an option" at bounding box center [116, 54] width 5 height 5
click at [115, 53] on input "Select an option" at bounding box center [116, 54] width 5 height 5
click at [56, 72] on span "Select an option" at bounding box center [56, 72] width 5 height 5
click at [56, 72] on input "Select an option" at bounding box center [56, 72] width 5 height 5
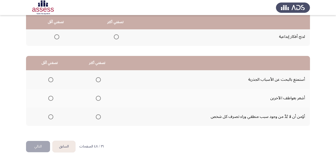
scroll to position [92, 0]
click at [98, 98] on span "Select an option" at bounding box center [98, 98] width 5 height 5
click at [98, 98] on input "Select an option" at bounding box center [98, 98] width 5 height 5
click at [53, 116] on span "Select an option" at bounding box center [50, 116] width 5 height 5
click at [53, 116] on input "Select an option" at bounding box center [50, 116] width 5 height 5
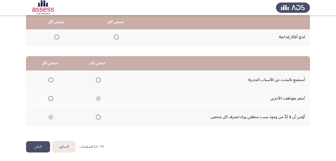
scroll to position [92, 0]
click at [35, 145] on button "التالي" at bounding box center [38, 146] width 24 height 11
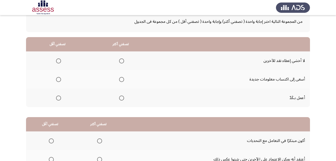
scroll to position [26, 0]
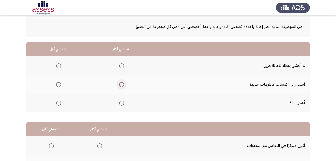
click at [124, 85] on span "Select an option" at bounding box center [121, 84] width 5 height 5
click at [124, 85] on input "Select an option" at bounding box center [121, 84] width 5 height 5
click at [61, 66] on th at bounding box center [57, 65] width 63 height 19
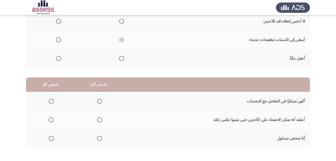
scroll to position [38, 0]
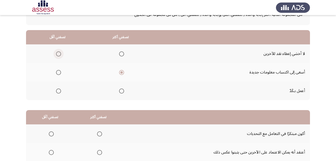
click at [58, 55] on span "Select an option" at bounding box center [58, 53] width 5 height 5
click at [58, 55] on input "Select an option" at bounding box center [58, 53] width 5 height 5
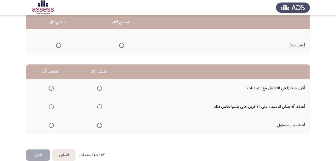
scroll to position [92, 0]
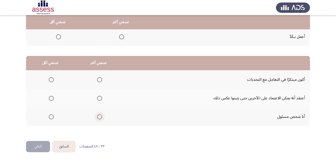
click at [98, 115] on span "Select an option" at bounding box center [99, 116] width 5 height 5
click at [98, 115] on input "Select an option" at bounding box center [99, 116] width 5 height 5
click at [50, 99] on span "Select an option" at bounding box center [51, 98] width 5 height 5
click at [50, 99] on input "Select an option" at bounding box center [51, 98] width 5 height 5
click at [39, 144] on button "التالي" at bounding box center [38, 146] width 24 height 11
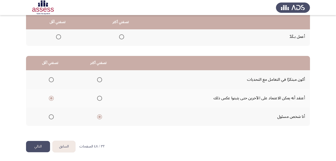
scroll to position [0, 0]
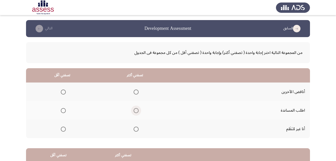
click at [137, 110] on span "Select an option" at bounding box center [136, 110] width 5 height 5
click at [137, 110] on input "Select an option" at bounding box center [136, 110] width 5 height 5
click at [64, 91] on span "Select an option" at bounding box center [63, 91] width 5 height 5
click at [64, 91] on input "Select an option" at bounding box center [63, 91] width 5 height 5
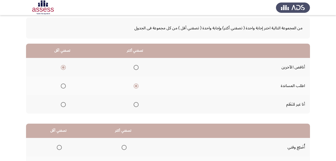
scroll to position [16, 0]
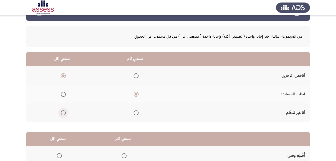
click at [63, 114] on span "Select an option" at bounding box center [63, 112] width 5 height 5
click at [63, 114] on input "Select an option" at bounding box center [63, 112] width 5 height 5
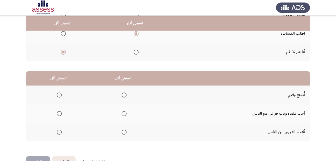
scroll to position [80, 0]
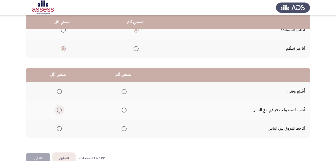
click at [59, 109] on span "Select an option" at bounding box center [59, 109] width 5 height 5
click at [59, 109] on input "Select an option" at bounding box center [59, 109] width 5 height 5
click at [125, 127] on span "Select an option" at bounding box center [124, 128] width 5 height 5
click at [125, 127] on input "Select an option" at bounding box center [124, 128] width 5 height 5
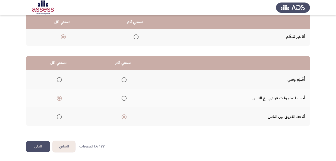
click at [36, 147] on button "التالي" at bounding box center [38, 146] width 24 height 11
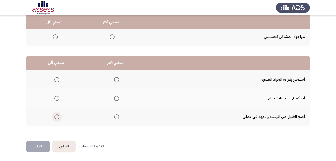
click at [55, 119] on span "Select an option" at bounding box center [56, 116] width 5 height 5
click at [55, 119] on input "Select an option" at bounding box center [56, 116] width 5 height 5
click at [119, 98] on span "Select an option" at bounding box center [116, 98] width 5 height 5
click at [119, 98] on input "Select an option" at bounding box center [116, 98] width 5 height 5
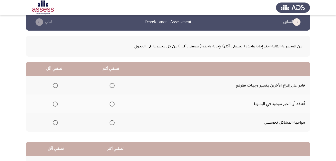
scroll to position [6, 0]
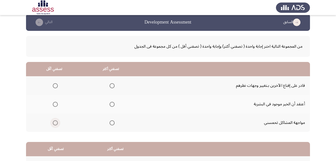
click at [54, 121] on span "Select an option" at bounding box center [55, 122] width 5 height 5
click at [54, 121] on input "Select an option" at bounding box center [55, 122] width 5 height 5
click at [113, 87] on span "Select an option" at bounding box center [112, 85] width 5 height 5
click at [113, 87] on input "Select an option" at bounding box center [112, 85] width 5 height 5
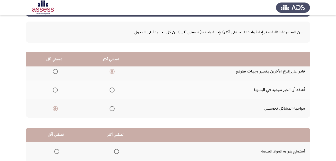
scroll to position [92, 0]
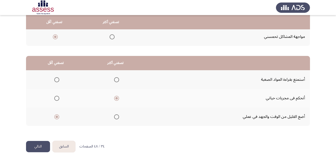
click at [34, 148] on button "التالي" at bounding box center [38, 146] width 24 height 11
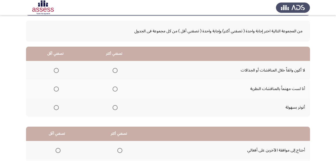
scroll to position [23, 0]
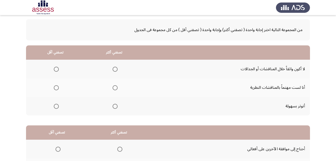
click at [57, 106] on span "Select an option" at bounding box center [56, 106] width 5 height 5
click at [57, 106] on input "Select an option" at bounding box center [56, 106] width 5 height 5
click at [115, 86] on span "Select an option" at bounding box center [115, 87] width 5 height 5
click at [115, 86] on input "Select an option" at bounding box center [115, 87] width 5 height 5
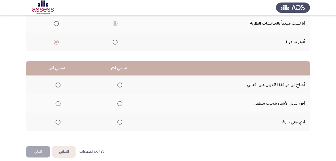
scroll to position [92, 0]
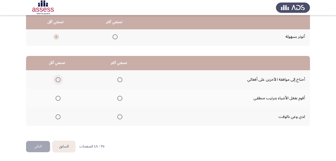
click at [56, 77] on span "Select an option" at bounding box center [58, 79] width 5 height 5
click at [56, 77] on input "Select an option" at bounding box center [58, 79] width 5 height 5
click at [120, 116] on span "Select an option" at bounding box center [119, 116] width 5 height 5
click at [120, 116] on input "Select an option" at bounding box center [119, 116] width 5 height 5
click at [38, 145] on button "التالي" at bounding box center [38, 146] width 24 height 11
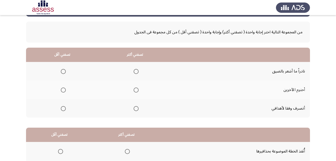
scroll to position [20, 0]
click at [136, 89] on span "Select an option" at bounding box center [136, 90] width 5 height 5
click at [136, 89] on input "Select an option" at bounding box center [136, 90] width 5 height 5
click at [64, 72] on span "Select an option" at bounding box center [63, 71] width 5 height 5
click at [64, 72] on input "Select an option" at bounding box center [63, 71] width 5 height 5
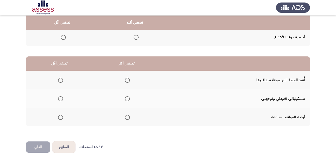
scroll to position [92, 0]
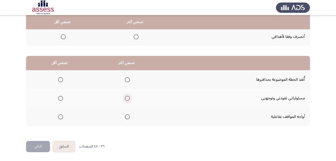
click at [126, 96] on span "Select an option" at bounding box center [127, 98] width 5 height 5
click at [126, 96] on input "Select an option" at bounding box center [127, 98] width 5 height 5
click at [61, 80] on span "Select an option" at bounding box center [60, 79] width 5 height 5
click at [61, 80] on input "Select an option" at bounding box center [60, 79] width 5 height 5
click at [27, 148] on button "التالي" at bounding box center [38, 146] width 24 height 11
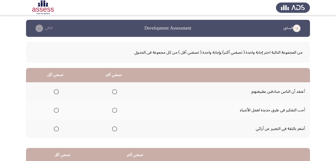
scroll to position [0, 0]
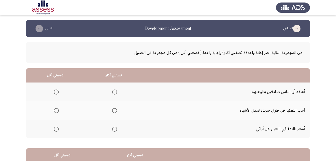
click at [116, 109] on span "Select an option" at bounding box center [114, 110] width 5 height 5
click at [116, 109] on input "Select an option" at bounding box center [114, 110] width 5 height 5
click at [56, 94] on span "Select an option" at bounding box center [56, 91] width 5 height 5
click at [56, 94] on input "Select an option" at bounding box center [56, 91] width 5 height 5
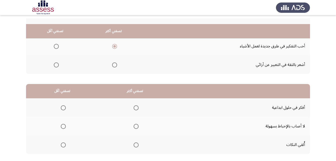
scroll to position [92, 0]
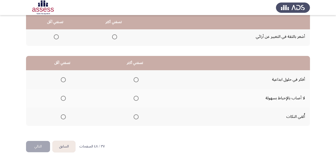
click at [62, 120] on mat-radio-group "Select an option" at bounding box center [62, 116] width 7 height 9
click at [64, 116] on span "Select an option" at bounding box center [63, 116] width 5 height 5
click at [64, 116] on input "Select an option" at bounding box center [63, 116] width 5 height 5
click at [136, 80] on span "Select an option" at bounding box center [136, 79] width 5 height 5
click at [136, 80] on input "Select an option" at bounding box center [136, 79] width 5 height 5
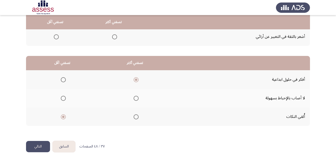
click at [38, 148] on button "التالي" at bounding box center [38, 146] width 24 height 11
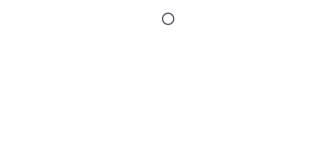
scroll to position [0, 0]
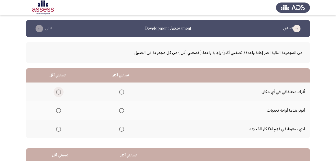
click at [59, 90] on span "Select an option" at bounding box center [58, 91] width 5 height 5
click at [59, 90] on input "Select an option" at bounding box center [58, 91] width 5 height 5
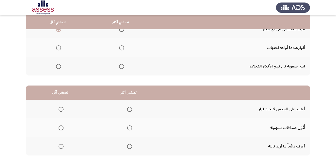
scroll to position [92, 0]
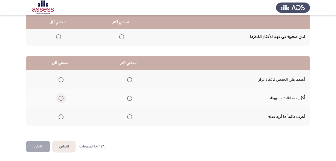
click at [59, 97] on span "Select an option" at bounding box center [61, 98] width 5 height 5
click at [59, 97] on input "Select an option" at bounding box center [61, 98] width 5 height 5
click at [130, 119] on span "Select an option" at bounding box center [129, 116] width 5 height 5
click at [130, 119] on input "Select an option" at bounding box center [129, 116] width 5 height 5
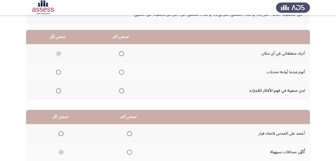
scroll to position [35, 0]
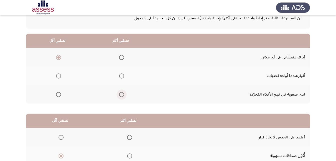
click at [122, 96] on span "Select an option" at bounding box center [121, 94] width 5 height 5
click at [122, 96] on input "Select an option" at bounding box center [121, 94] width 5 height 5
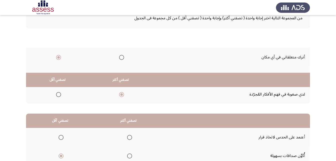
scroll to position [92, 0]
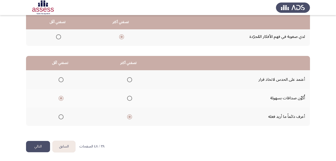
click at [34, 149] on button "التالي" at bounding box center [38, 146] width 24 height 11
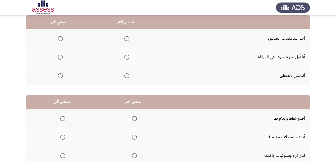
scroll to position [55, 0]
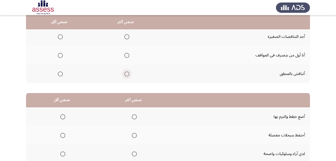
click at [126, 73] on span "Select an option" at bounding box center [126, 73] width 5 height 5
click at [126, 73] on input "Select an option" at bounding box center [126, 73] width 5 height 5
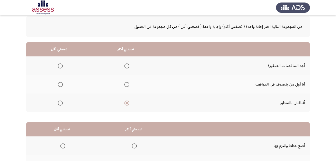
scroll to position [21, 0]
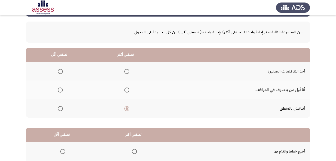
click at [129, 88] on th at bounding box center [126, 89] width 67 height 19
click at [127, 90] on span "Select an option" at bounding box center [127, 90] width 0 height 0
click at [126, 90] on input "Select an option" at bounding box center [126, 89] width 5 height 5
click at [56, 70] on label "Select an option" at bounding box center [59, 71] width 7 height 5
click at [58, 70] on input "Select an option" at bounding box center [60, 71] width 5 height 5
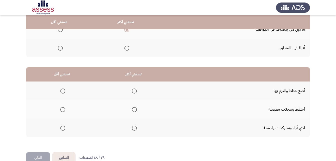
scroll to position [92, 0]
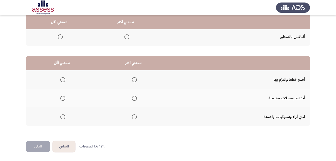
click at [134, 119] on mat-radio-group "Select an option" at bounding box center [133, 116] width 7 height 9
click at [136, 81] on span "Select an option" at bounding box center [134, 79] width 5 height 5
click at [136, 81] on input "Select an option" at bounding box center [134, 79] width 5 height 5
click at [61, 100] on span "Select an option" at bounding box center [62, 98] width 5 height 5
click at [61, 100] on input "Select an option" at bounding box center [62, 98] width 5 height 5
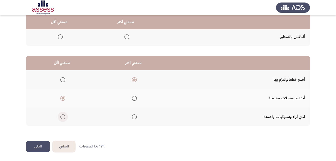
click at [62, 119] on span "Select an option" at bounding box center [62, 116] width 5 height 5
click at [62, 119] on input "Select an option" at bounding box center [62, 116] width 5 height 5
click at [63, 97] on span "Select an option" at bounding box center [62, 98] width 5 height 5
click at [63, 97] on input "Select an option" at bounding box center [62, 98] width 5 height 5
click at [35, 147] on button "التالي" at bounding box center [38, 146] width 24 height 11
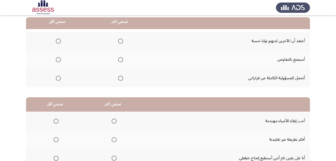
scroll to position [51, 0]
click at [119, 80] on span "Select an option" at bounding box center [120, 78] width 5 height 5
click at [119, 80] on input "Select an option" at bounding box center [120, 78] width 5 height 5
click at [58, 42] on span "Select an option" at bounding box center [58, 41] width 5 height 5
click at [58, 42] on input "Select an option" at bounding box center [58, 41] width 5 height 5
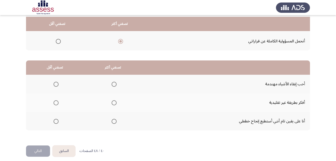
scroll to position [89, 0]
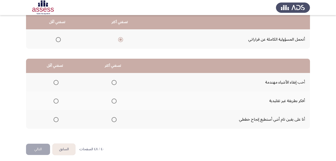
click at [115, 81] on span "Select an option" at bounding box center [114, 82] width 5 height 5
click at [115, 81] on input "Select an option" at bounding box center [114, 82] width 5 height 5
click at [55, 117] on span "Select an option" at bounding box center [56, 119] width 5 height 5
click at [55, 117] on input "Select an option" at bounding box center [56, 119] width 5 height 5
click at [39, 149] on button "التالي" at bounding box center [38, 148] width 24 height 11
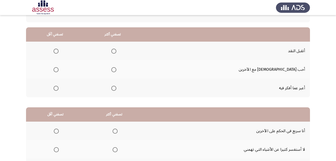
scroll to position [42, 0]
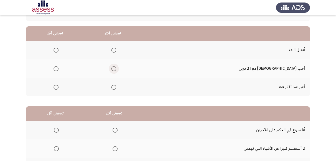
click at [116, 69] on span "Select an option" at bounding box center [113, 68] width 5 height 5
click at [116, 69] on input "Select an option" at bounding box center [113, 68] width 5 height 5
click at [59, 86] on span "Select an option" at bounding box center [56, 87] width 5 height 5
click at [59, 86] on input "Select an option" at bounding box center [56, 87] width 5 height 5
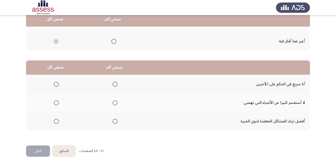
scroll to position [92, 0]
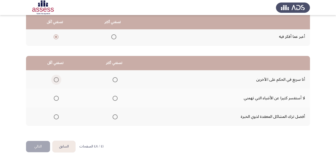
click at [56, 80] on span "Select an option" at bounding box center [56, 80] width 0 height 0
click at [56, 80] on input "Select an option" at bounding box center [56, 79] width 5 height 5
click at [114, 100] on span "Select an option" at bounding box center [115, 98] width 5 height 5
click at [114, 100] on input "Select an option" at bounding box center [115, 98] width 5 height 5
click at [115, 118] on span "Select an option" at bounding box center [115, 116] width 5 height 5
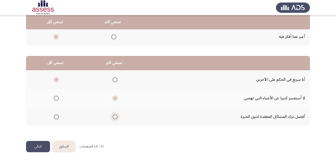
click at [115, 118] on input "Select an option" at bounding box center [115, 116] width 5 height 5
click at [114, 100] on span "Select an option" at bounding box center [115, 98] width 5 height 5
click at [114, 100] on input "Select an option" at bounding box center [115, 98] width 5 height 5
click at [42, 148] on button "التالي" at bounding box center [38, 146] width 24 height 11
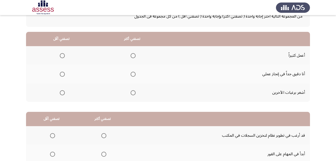
scroll to position [37, 0]
click at [133, 73] on span "Select an option" at bounding box center [133, 73] width 5 height 5
click at [133, 73] on input "Select an option" at bounding box center [133, 73] width 5 height 5
click at [61, 92] on span "Select an option" at bounding box center [62, 92] width 5 height 5
click at [61, 92] on input "Select an option" at bounding box center [62, 92] width 5 height 5
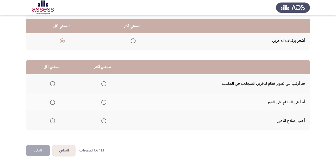
scroll to position [92, 0]
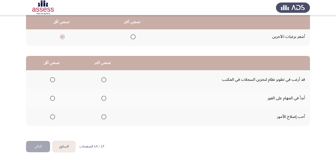
click at [101, 101] on mat-radio-group "Select an option" at bounding box center [102, 98] width 7 height 9
click at [107, 101] on th at bounding box center [102, 98] width 51 height 19
click at [102, 97] on span "Select an option" at bounding box center [103, 98] width 5 height 5
click at [102, 97] on input "Select an option" at bounding box center [103, 98] width 5 height 5
click at [50, 77] on span "Select an option" at bounding box center [52, 79] width 5 height 5
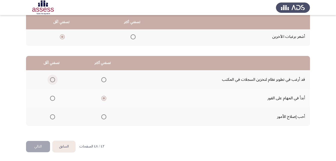
click at [50, 77] on input "Select an option" at bounding box center [52, 79] width 5 height 5
click at [105, 116] on span "Select an option" at bounding box center [103, 116] width 5 height 5
click at [105, 116] on input "Select an option" at bounding box center [103, 116] width 5 height 5
click at [51, 97] on span "Select an option" at bounding box center [52, 98] width 5 height 5
click at [51, 97] on input "Select an option" at bounding box center [52, 98] width 5 height 5
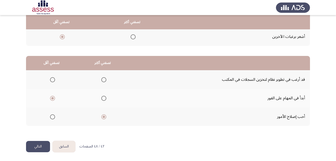
click at [40, 144] on button "التالي" at bounding box center [38, 146] width 24 height 11
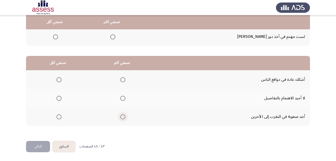
click at [122, 115] on span "Select an option" at bounding box center [122, 116] width 5 height 5
click at [122, 115] on input "Select an option" at bounding box center [122, 116] width 5 height 5
click at [61, 97] on span "Select an option" at bounding box center [59, 98] width 5 height 5
click at [61, 97] on input "Select an option" at bounding box center [59, 98] width 5 height 5
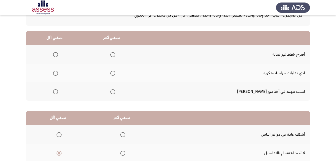
scroll to position [37, 0]
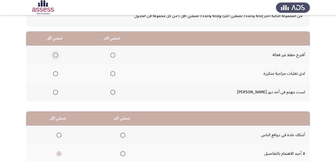
click at [58, 53] on span "Select an option" at bounding box center [55, 55] width 5 height 5
click at [58, 53] on input "Select an option" at bounding box center [55, 55] width 5 height 5
click at [115, 72] on span "Select an option" at bounding box center [112, 73] width 5 height 5
click at [115, 72] on input "Select an option" at bounding box center [112, 73] width 5 height 5
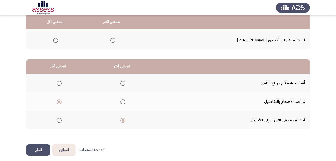
scroll to position [92, 0]
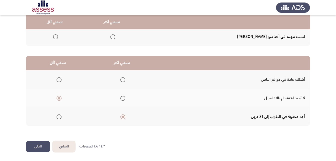
click at [37, 142] on button "التالي" at bounding box center [38, 146] width 24 height 11
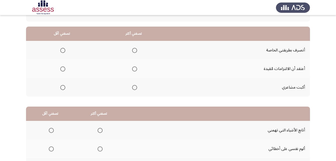
scroll to position [41, 0]
click at [135, 49] on span "Select an option" at bounding box center [134, 50] width 5 height 5
click at [135, 49] on input "Select an option" at bounding box center [134, 50] width 5 height 5
click at [64, 90] on span "Select an option" at bounding box center [62, 87] width 5 height 5
click at [64, 90] on input "Select an option" at bounding box center [62, 87] width 5 height 5
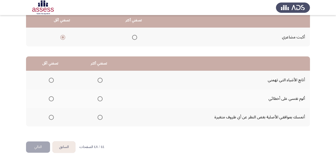
scroll to position [92, 0]
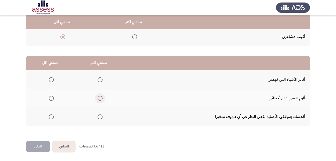
click at [101, 98] on span "Select an option" at bounding box center [100, 98] width 5 height 5
click at [101, 98] on input "Select an option" at bounding box center [100, 98] width 5 height 5
click at [50, 116] on span "Select an option" at bounding box center [51, 116] width 5 height 5
click at [50, 116] on input "Select an option" at bounding box center [51, 116] width 5 height 5
click at [39, 147] on button "التالي" at bounding box center [38, 146] width 24 height 11
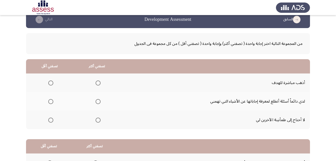
scroll to position [9, 0]
click at [98, 81] on span "Select an option" at bounding box center [98, 82] width 5 height 5
click at [98, 81] on input "Select an option" at bounding box center [98, 82] width 5 height 5
click at [46, 120] on label "Select an option" at bounding box center [49, 119] width 7 height 5
click at [48, 120] on input "Select an option" at bounding box center [50, 119] width 5 height 5
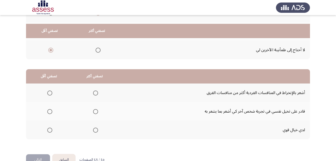
scroll to position [92, 0]
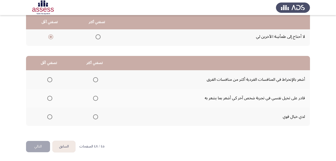
click at [92, 101] on mat-radio-group "Select an option" at bounding box center [94, 98] width 7 height 9
click at [93, 98] on span "Select an option" at bounding box center [95, 98] width 5 height 5
click at [93, 98] on input "Select an option" at bounding box center [95, 98] width 5 height 5
click at [51, 80] on span "Select an option" at bounding box center [49, 79] width 5 height 5
click at [51, 80] on input "Select an option" at bounding box center [49, 79] width 5 height 5
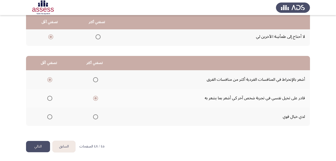
click at [41, 146] on button "التالي" at bounding box center [38, 146] width 24 height 11
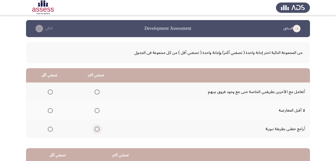
click at [98, 128] on span "Select an option" at bounding box center [97, 128] width 5 height 5
click at [98, 128] on input "Select an option" at bounding box center [97, 128] width 5 height 5
click at [51, 111] on span "Select an option" at bounding box center [50, 110] width 5 height 5
click at [51, 111] on input "Select an option" at bounding box center [50, 110] width 5 height 5
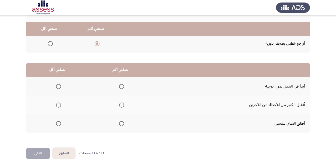
scroll to position [92, 0]
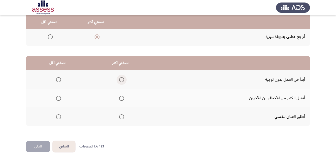
click at [120, 78] on span "Select an option" at bounding box center [121, 79] width 5 height 5
click at [120, 78] on input "Select an option" at bounding box center [121, 79] width 5 height 5
click at [56, 98] on span "Select an option" at bounding box center [58, 98] width 5 height 5
click at [56, 98] on input "Select an option" at bounding box center [58, 98] width 5 height 5
click at [43, 146] on button "التالي" at bounding box center [38, 146] width 24 height 11
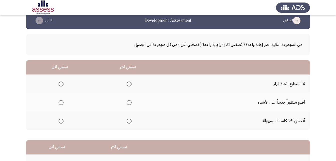
scroll to position [8, 0]
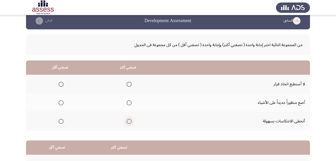
click at [127, 121] on span "Select an option" at bounding box center [129, 121] width 5 height 5
click at [127, 121] on input "Select an option" at bounding box center [129, 121] width 5 height 5
click at [61, 86] on span "Select an option" at bounding box center [61, 84] width 5 height 5
click at [61, 86] on input "Select an option" at bounding box center [61, 84] width 5 height 5
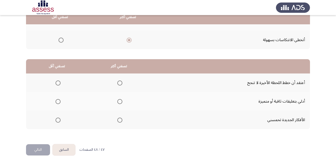
scroll to position [92, 0]
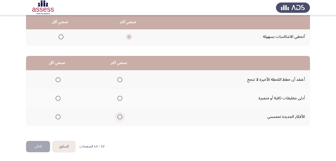
click at [118, 117] on span "Select an option" at bounding box center [119, 116] width 5 height 5
click at [118, 117] on input "Select an option" at bounding box center [119, 116] width 5 height 5
click at [57, 80] on span "Select an option" at bounding box center [58, 79] width 5 height 5
click at [57, 80] on input "Select an option" at bounding box center [58, 79] width 5 height 5
click at [42, 145] on button "التالي" at bounding box center [38, 146] width 24 height 11
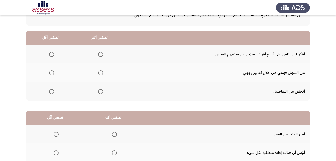
scroll to position [37, 0]
click at [100, 89] on span "Select an option" at bounding box center [100, 91] width 5 height 5
click at [100, 89] on input "Select an option" at bounding box center [100, 91] width 5 height 5
click at [52, 73] on span "Select an option" at bounding box center [51, 73] width 5 height 5
click at [52, 73] on input "Select an option" at bounding box center [51, 73] width 5 height 5
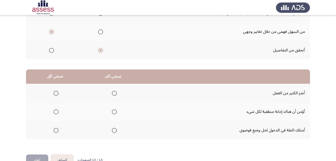
scroll to position [92, 0]
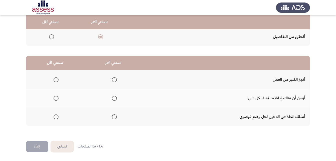
drag, startPoint x: 148, startPoint y: 113, endPoint x: 154, endPoint y: 97, distance: 16.4
click at [154, 97] on tbody "أنجز الكثير من العمل أؤمن أن هناك إجابة منطقية لكل شيء أمتلك الثقة في الدخول لح…" at bounding box center [168, 98] width 284 height 56
click at [113, 115] on span "Select an option" at bounding box center [114, 116] width 5 height 5
click at [113, 115] on input "Select an option" at bounding box center [114, 116] width 5 height 5
click at [56, 80] on span "Select an option" at bounding box center [56, 79] width 5 height 5
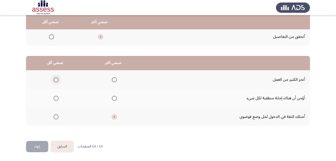
click at [56, 80] on input "Select an option" at bounding box center [56, 79] width 5 height 5
click at [32, 145] on button "إنهاء" at bounding box center [37, 146] width 22 height 11
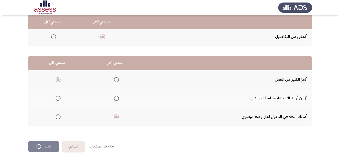
scroll to position [0, 0]
